Goal: Task Accomplishment & Management: Use online tool/utility

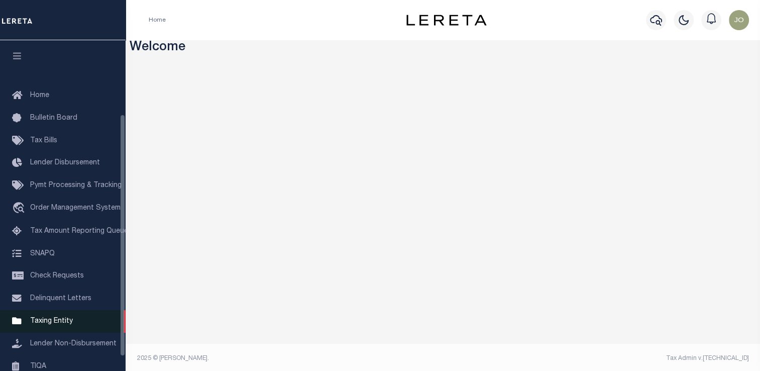
scroll to position [100, 0]
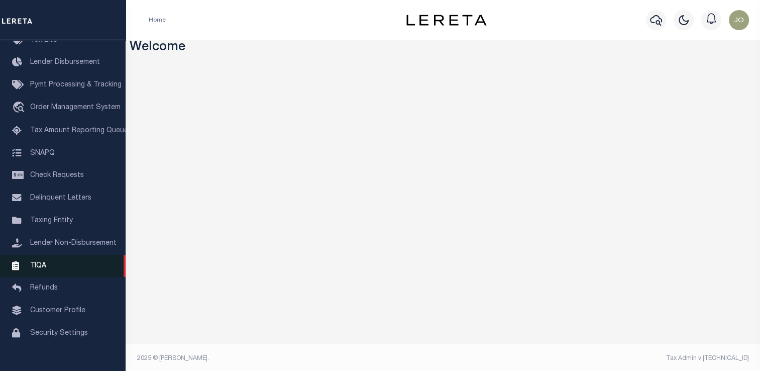
click at [61, 275] on link "TIQA" at bounding box center [63, 266] width 126 height 23
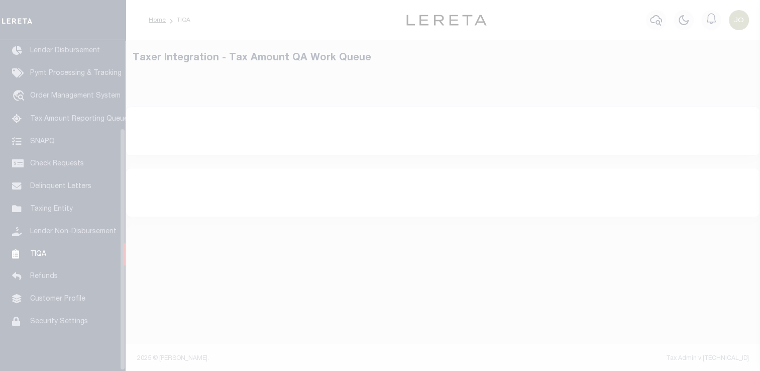
scroll to position [120, 0]
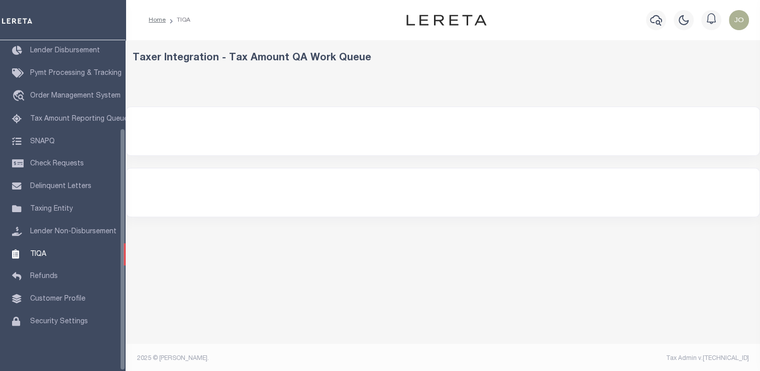
select select
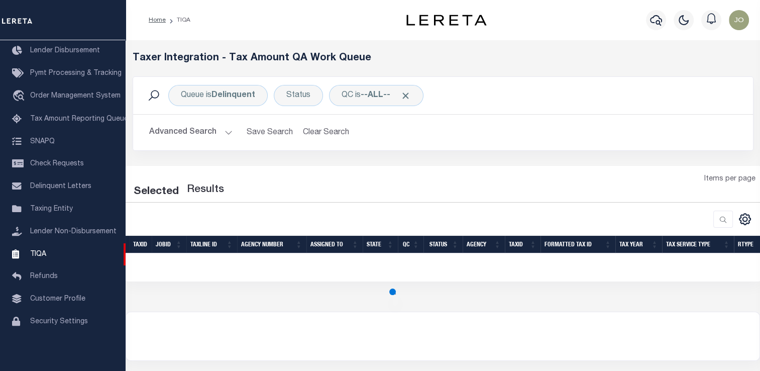
click at [204, 130] on button "Advanced Search" at bounding box center [190, 133] width 83 height 20
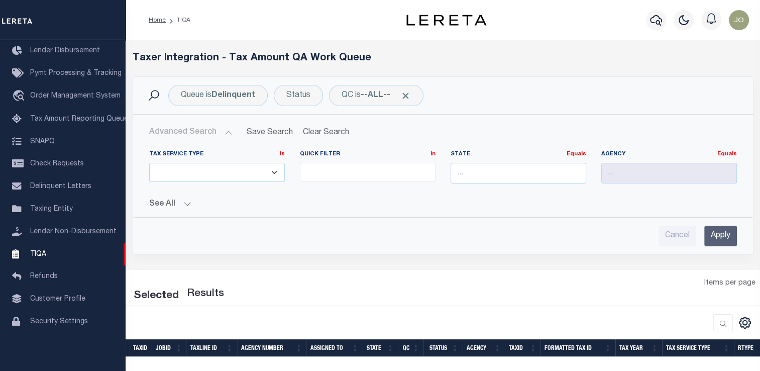
click at [159, 202] on button "See All" at bounding box center [442, 204] width 587 height 10
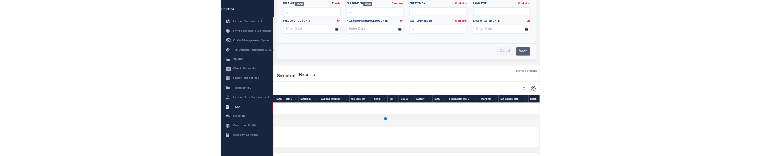
scroll to position [368, 0]
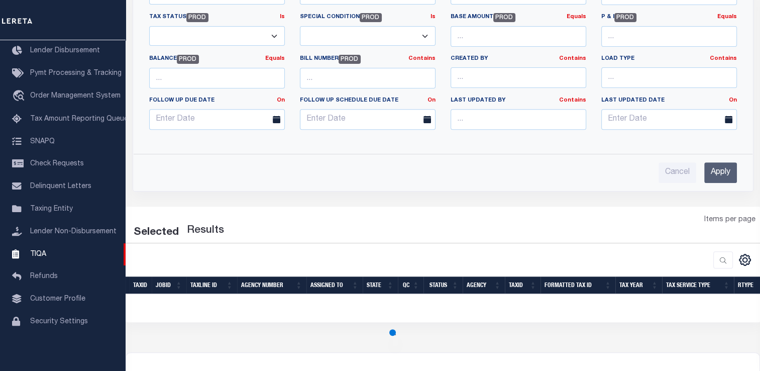
select select "200"
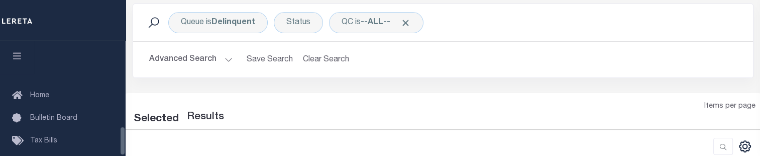
scroll to position [335, 0]
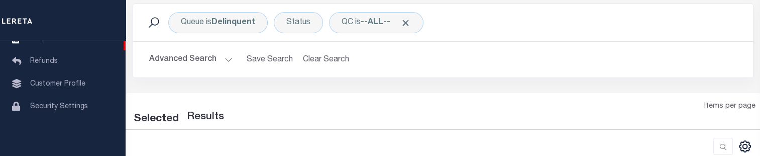
select select "200"
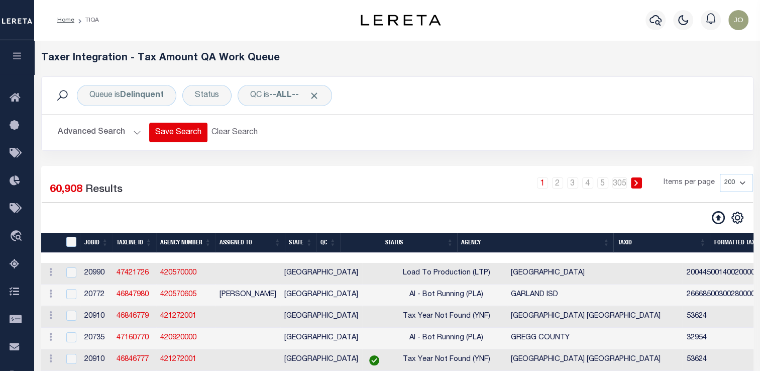
scroll to position [0, 0]
click at [114, 130] on button "Advanced Search" at bounding box center [99, 133] width 83 height 20
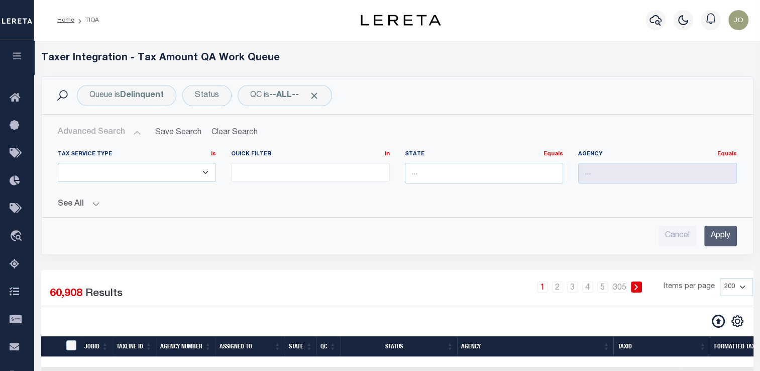
click at [77, 155] on div "See All JobID Equals Equals Is Not Equal To Is Less Than" at bounding box center [397, 200] width 679 height 18
click at [85, 155] on button "See All" at bounding box center [397, 204] width 679 height 10
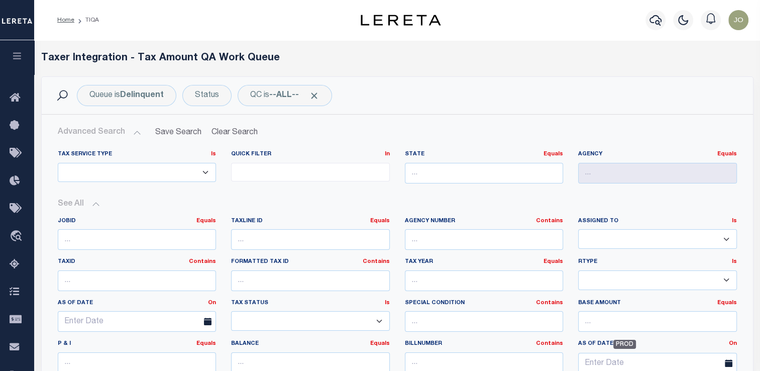
click at [104, 135] on button "Advanced Search" at bounding box center [99, 133] width 83 height 20
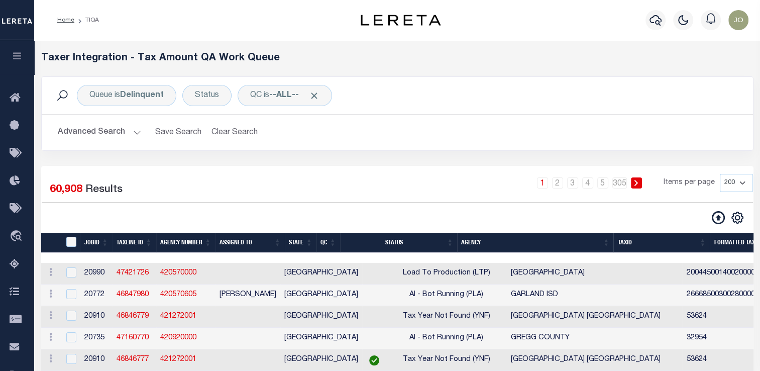
scroll to position [50, 0]
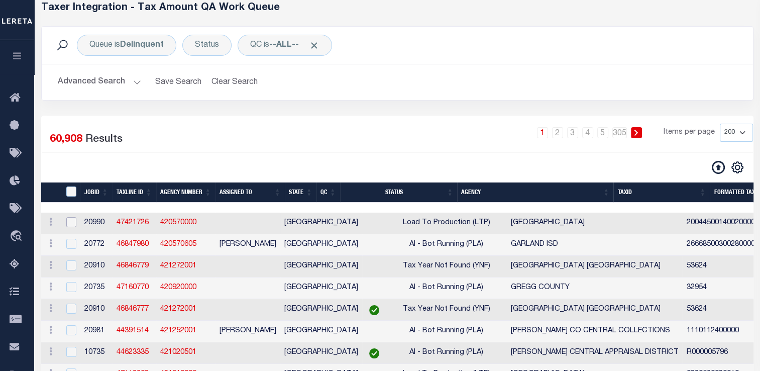
click at [75, 155] on input "checkbox" at bounding box center [71, 222] width 10 height 10
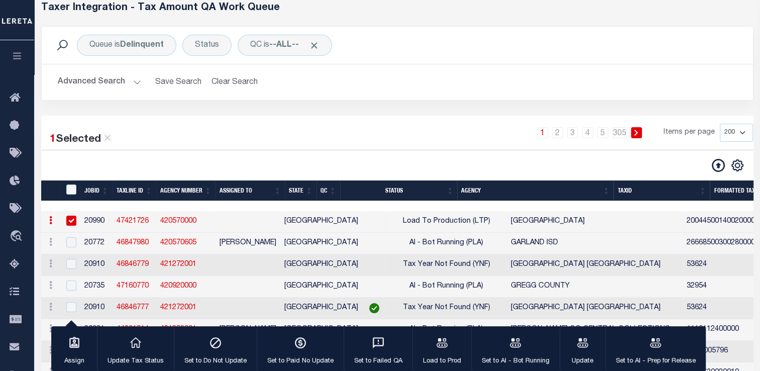
click at [66, 155] on input "checkbox" at bounding box center [71, 220] width 10 height 10
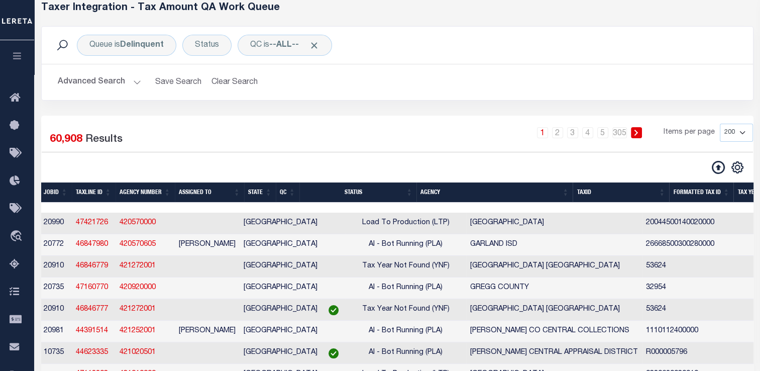
scroll to position [0, 0]
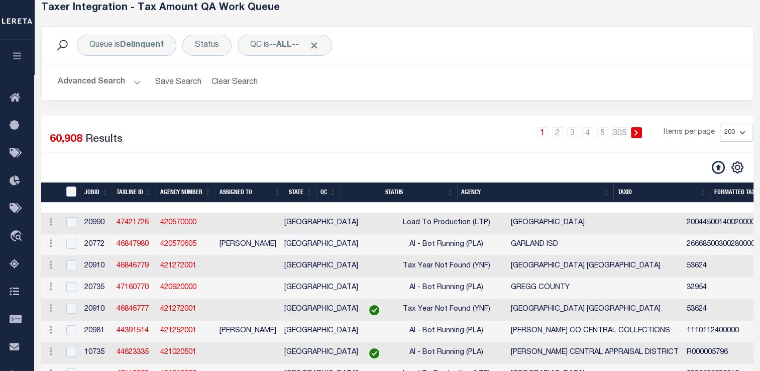
click at [71, 155] on td at bounding box center [70, 223] width 21 height 22
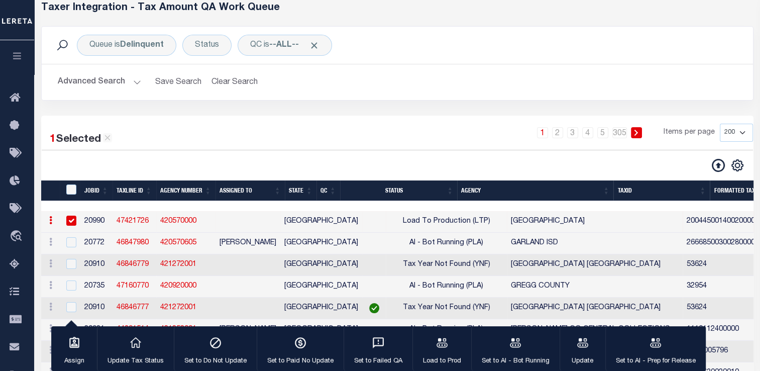
click at [74, 155] on input "checkbox" at bounding box center [71, 220] width 10 height 10
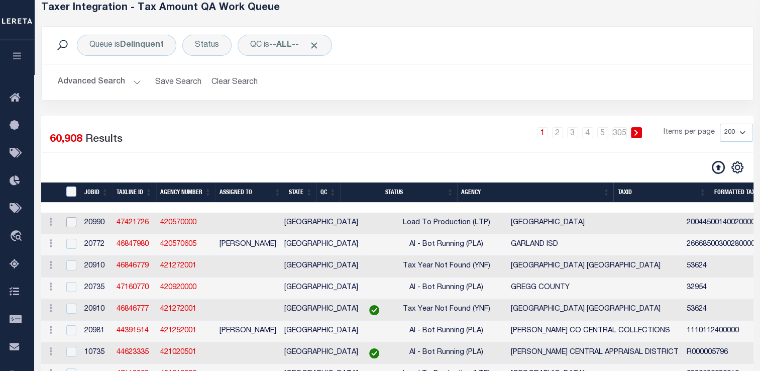
click at [73, 155] on input "checkbox" at bounding box center [71, 222] width 10 height 10
checkbox input "true"
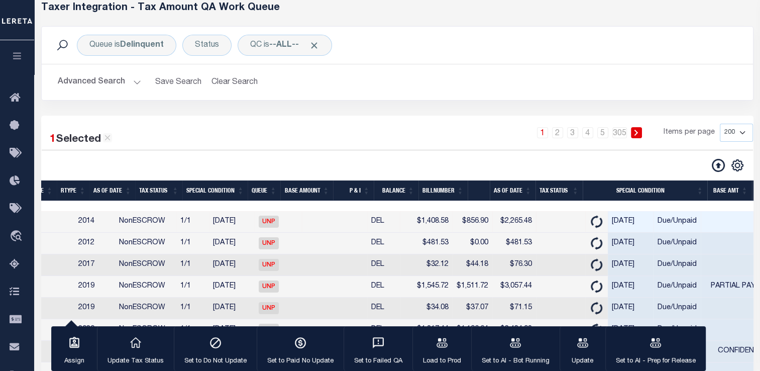
scroll to position [0, 898]
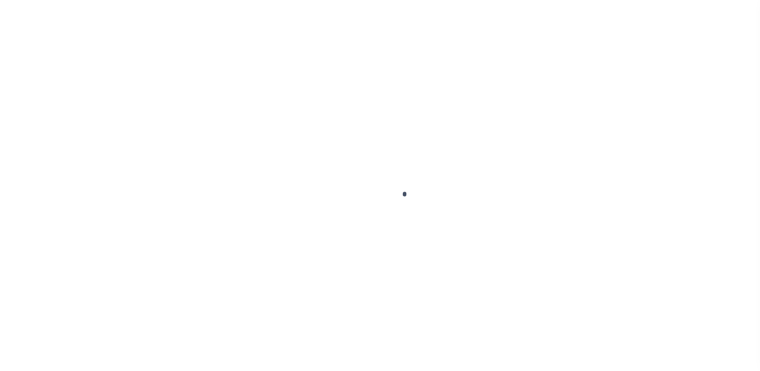
scroll to position [120, 0]
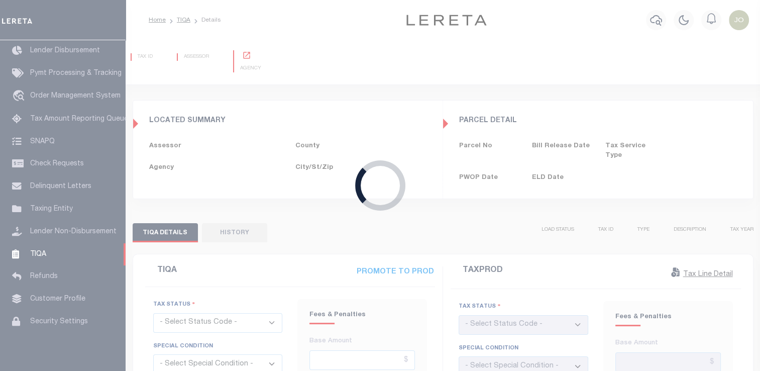
type input "06/02/2025"
checkbox input "false"
type input "$1,408.58"
type input "$856.9"
type input "$2,265.48"
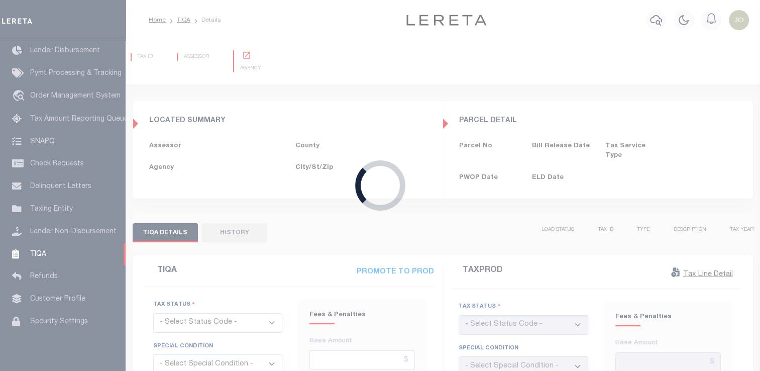
type input "06/02/2025"
type input "10/31/2024"
checkbox input "false"
type textarea "For Attachment See 2023 1/1 Tax Line"
type input "$1,408.58"
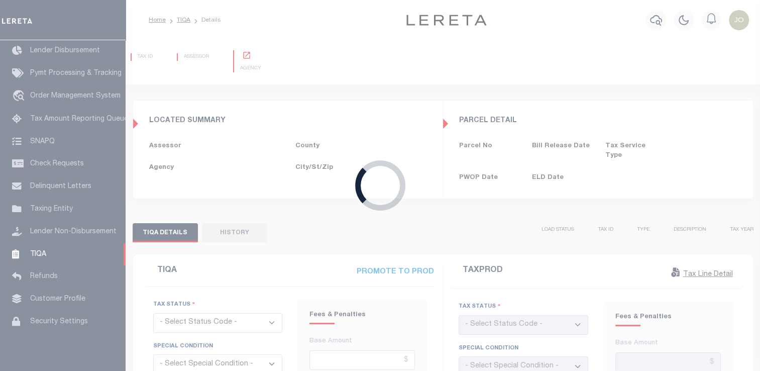
type input "$856.9"
type input "$2,265.48"
select select "UNP"
select select "DUE"
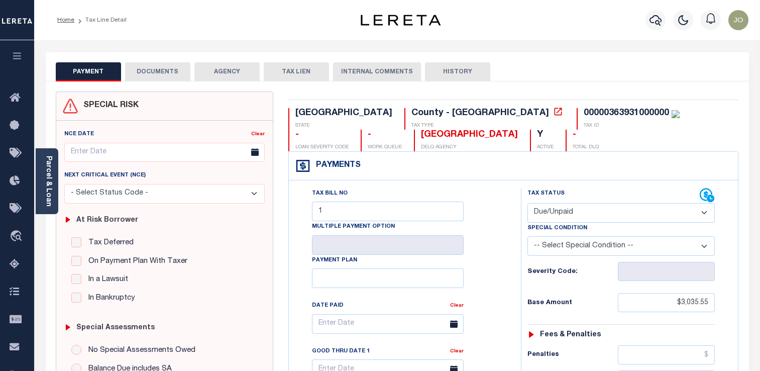
select select "DUE"
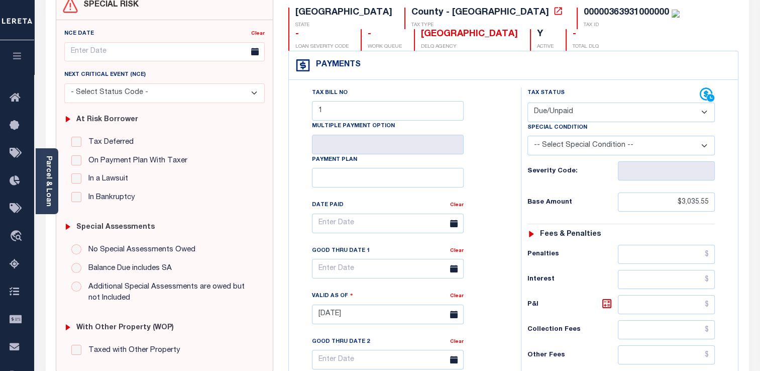
scroll to position [100, 0]
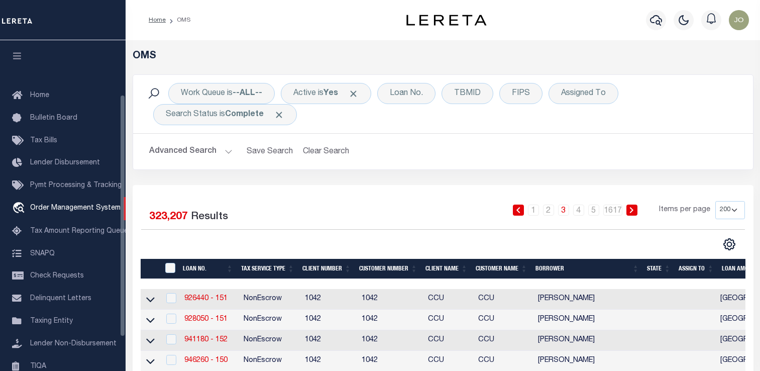
select select "200"
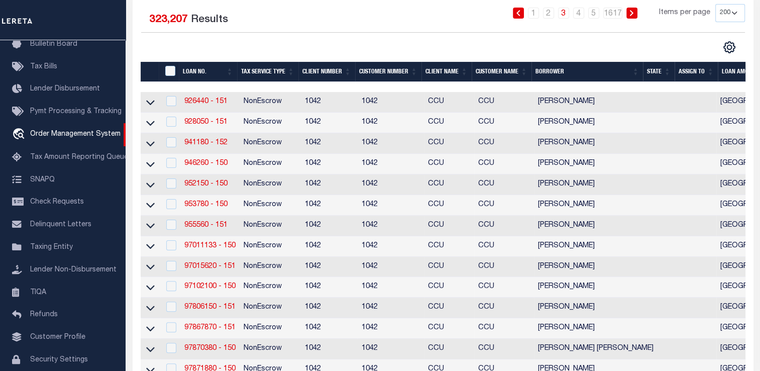
scroll to position [196, 0]
